Goal: Task Accomplishment & Management: Use online tool/utility

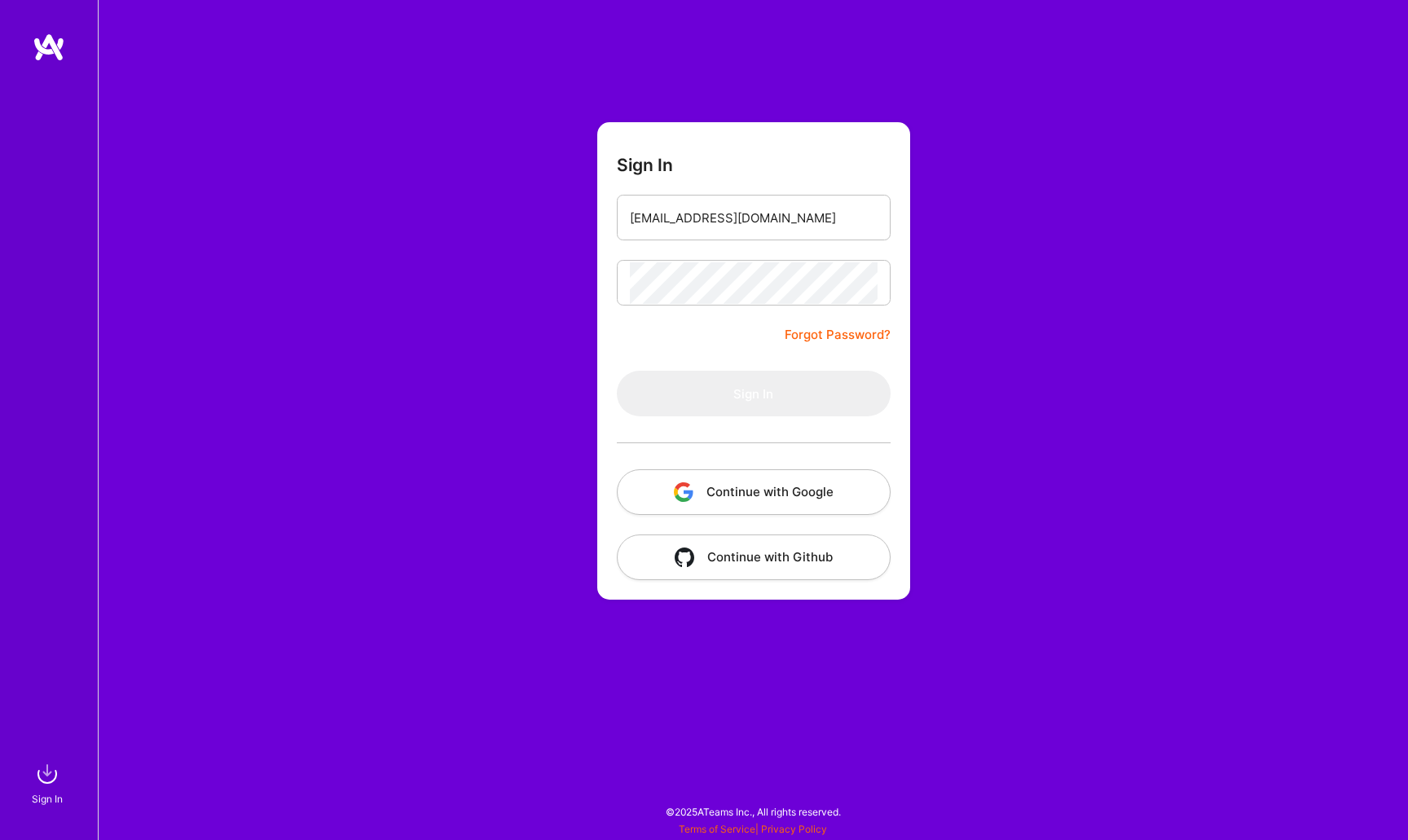
type input "[EMAIL_ADDRESS][DOMAIN_NAME]"
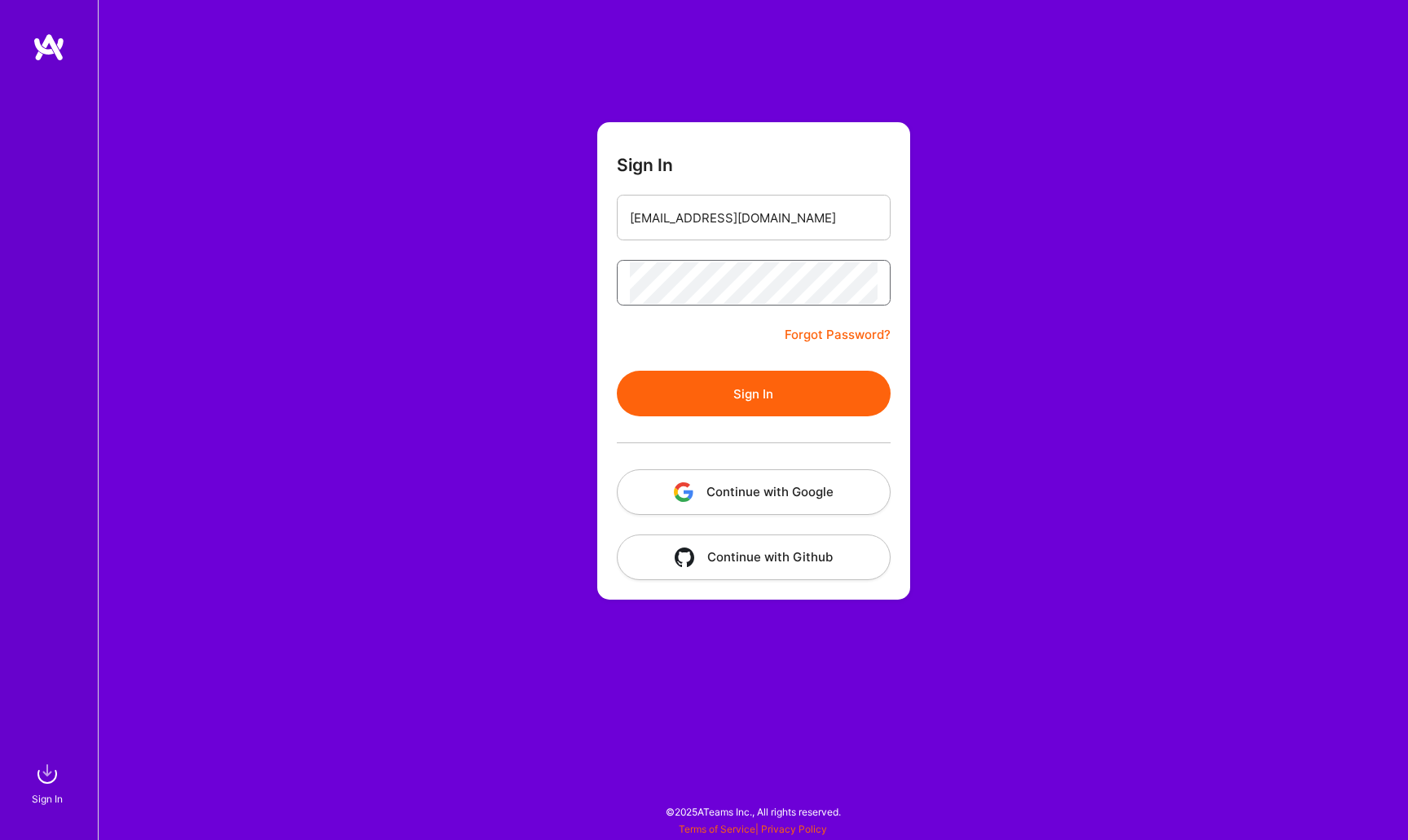
click at [753, 393] on button "Sign In" at bounding box center [753, 393] width 274 height 45
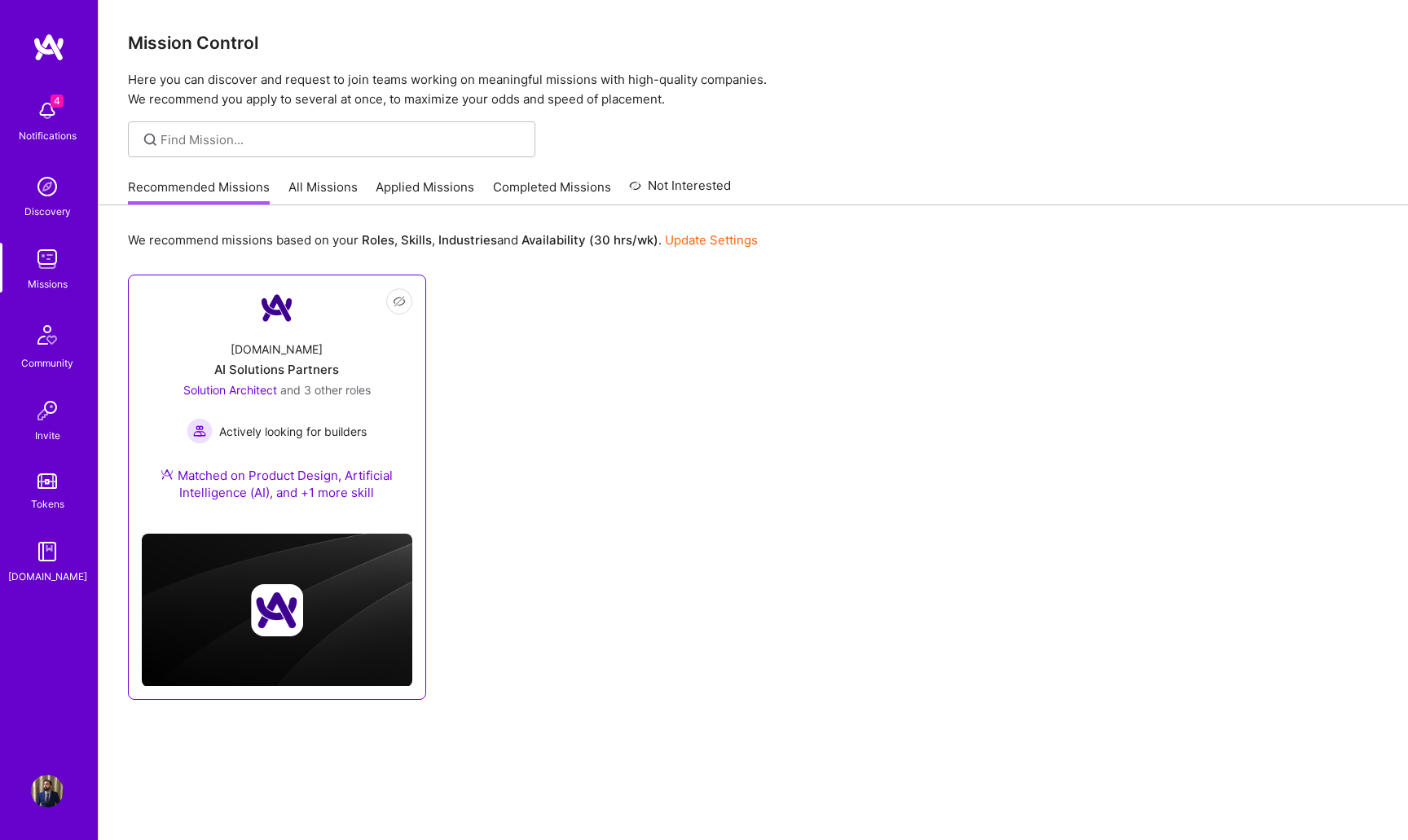
click at [370, 355] on div "[DOMAIN_NAME] AI Solutions Partners Solution Architect and 3 other roles Active…" at bounding box center [277, 423] width 270 height 193
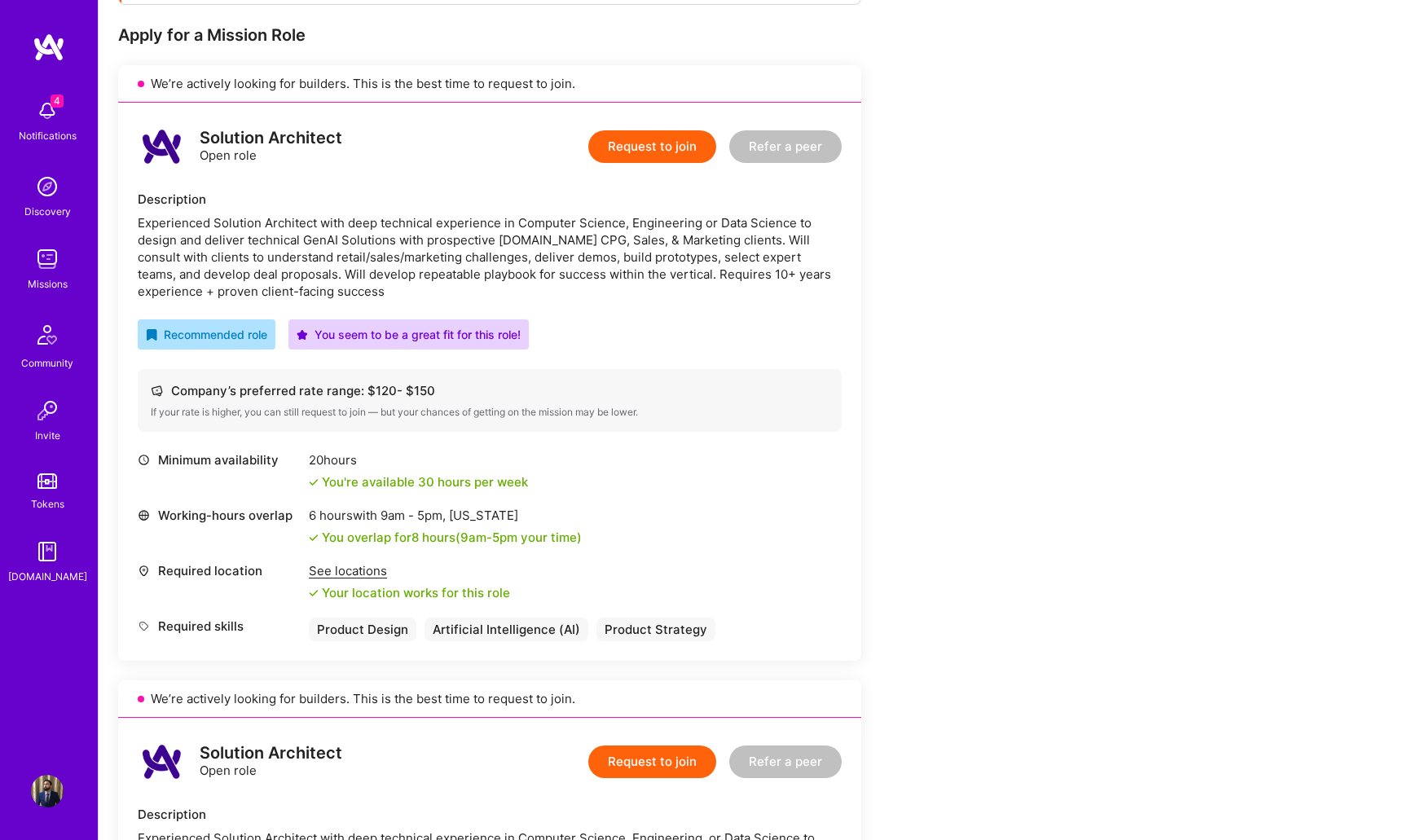
scroll to position [163, 0]
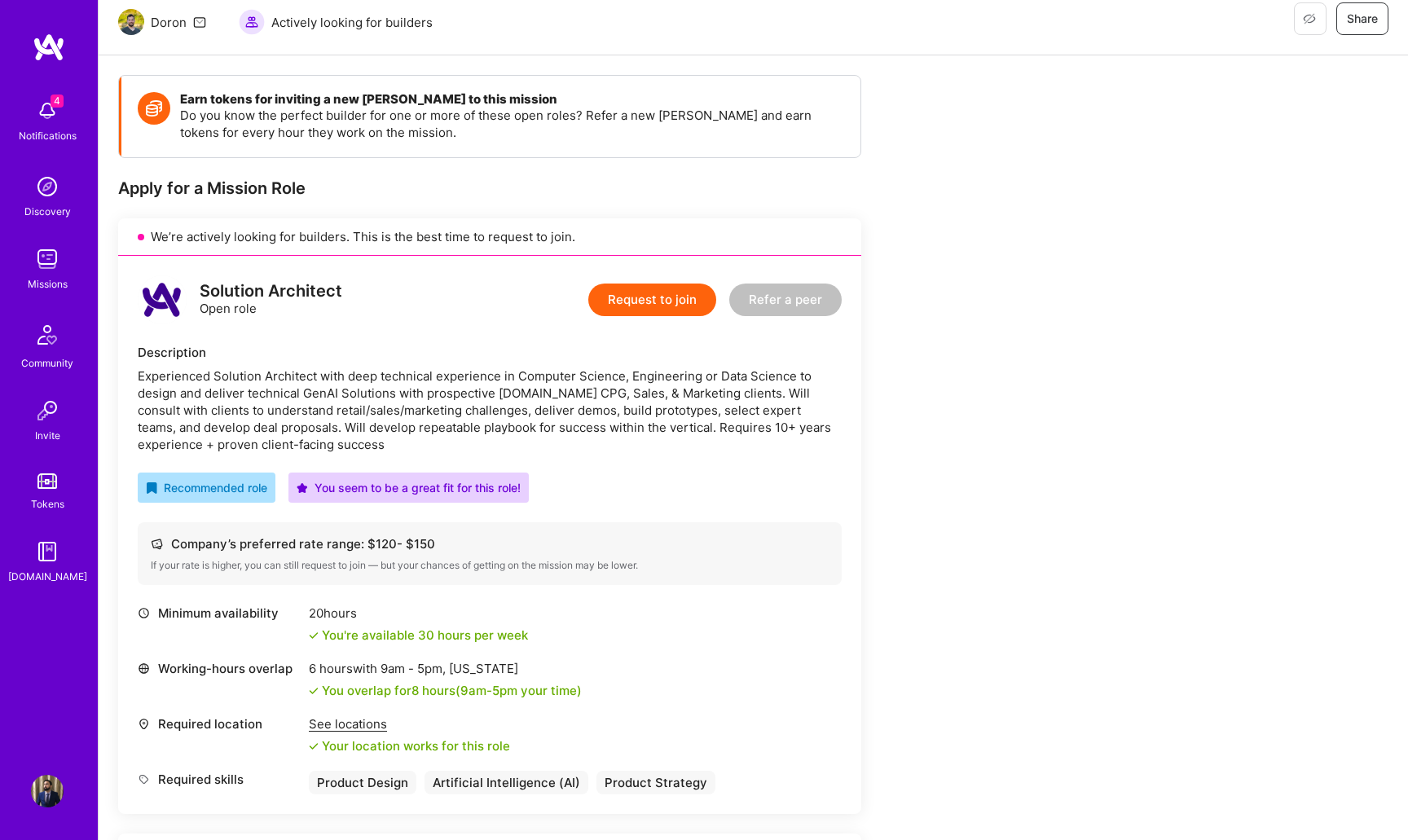
click at [59, 130] on div "Notifications" at bounding box center [48, 135] width 58 height 17
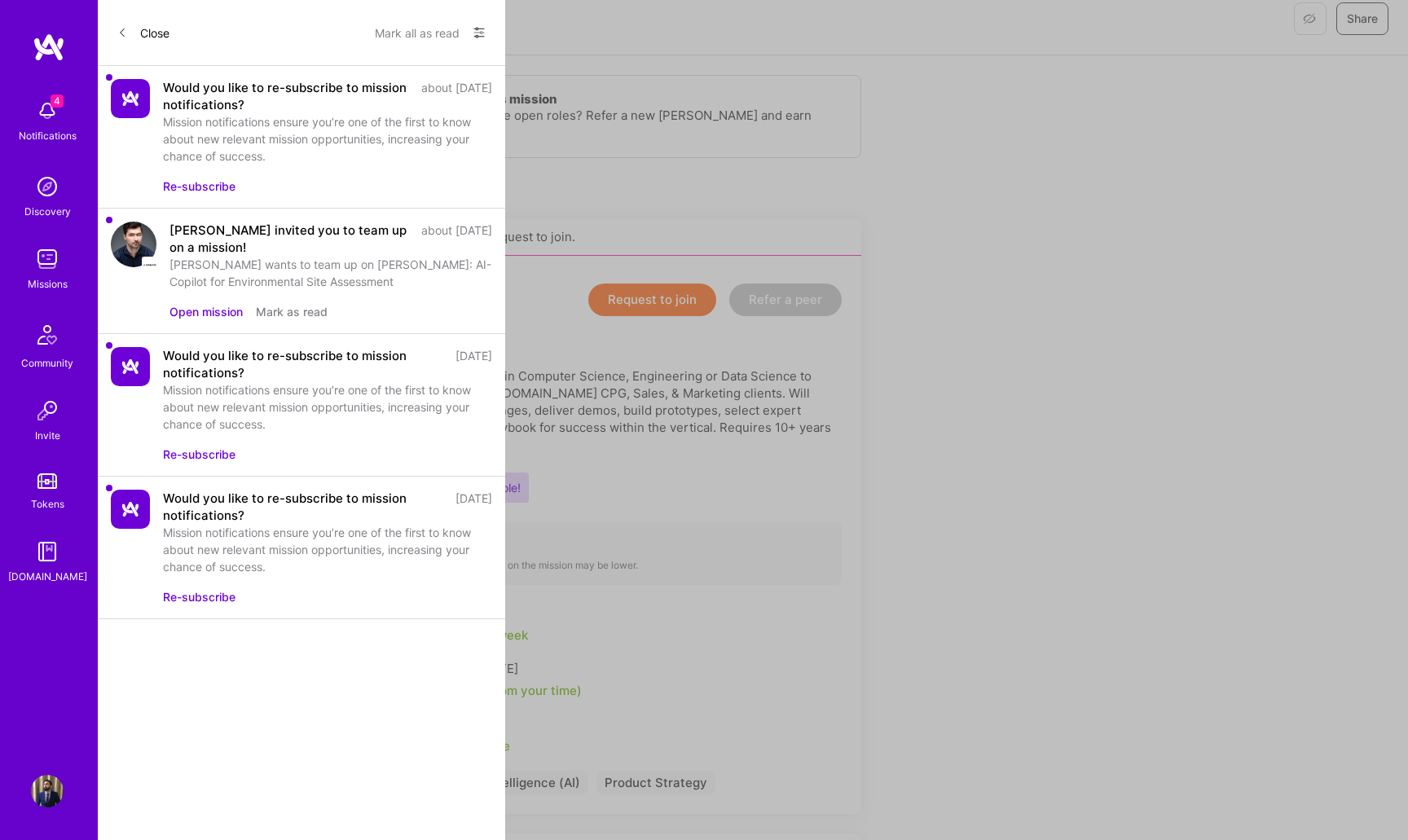
click at [231, 313] on button "Open mission" at bounding box center [206, 311] width 73 height 17
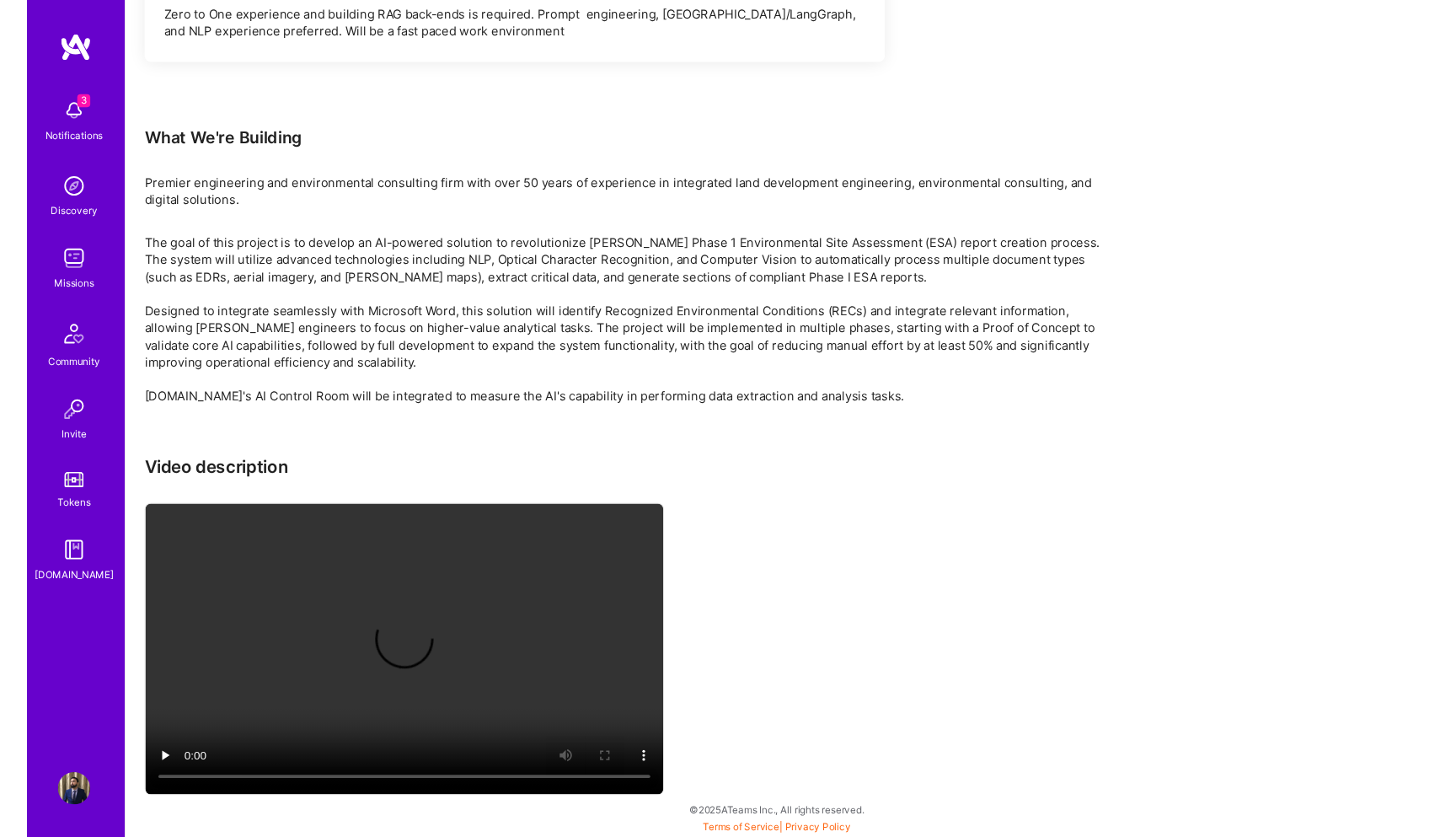
scroll to position [2409, 0]
